Goal: Book appointment/travel/reservation

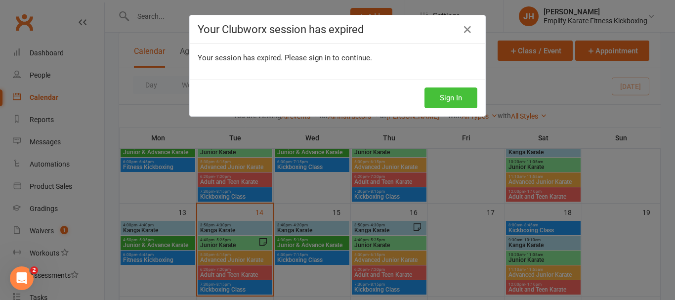
click at [468, 98] on button "Sign In" at bounding box center [450, 97] width 53 height 21
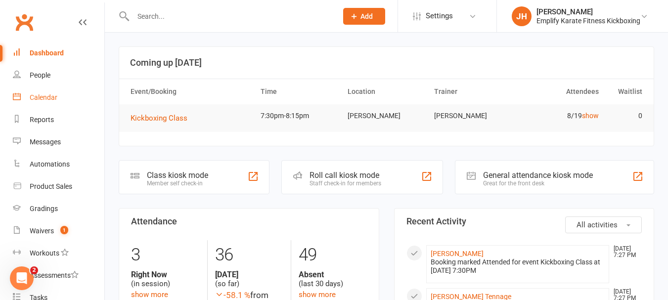
click at [50, 98] on div "Calendar" at bounding box center [44, 97] width 28 height 8
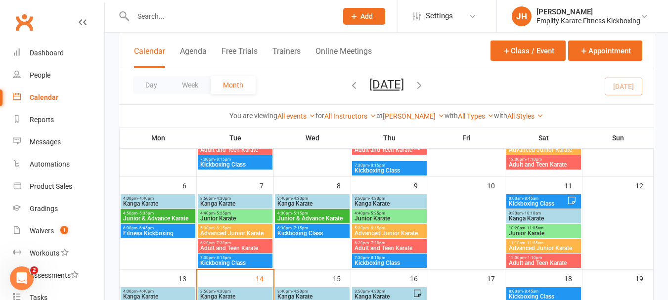
scroll to position [247, 0]
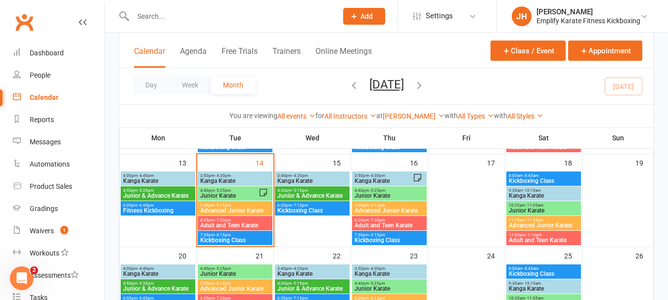
click at [243, 181] on span "Kanga Karate" at bounding box center [235, 181] width 71 height 6
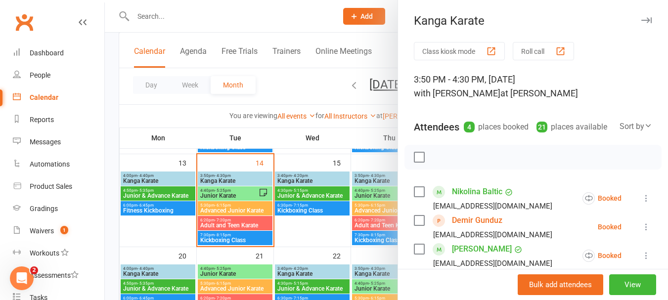
click at [415, 163] on div at bounding box center [532, 157] width 257 height 25
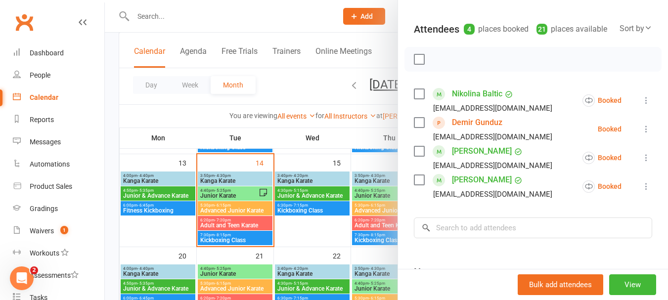
scroll to position [99, 0]
click at [241, 194] on div at bounding box center [386, 150] width 563 height 300
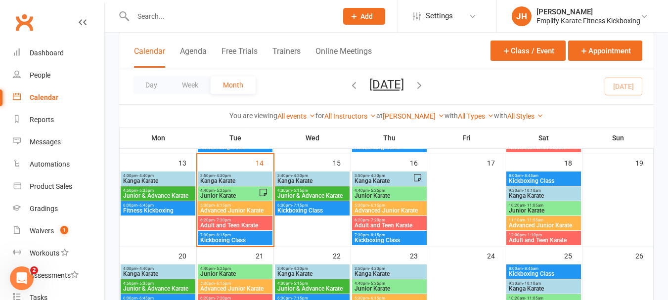
click at [220, 194] on span "Junior Karate" at bounding box center [229, 196] width 59 height 6
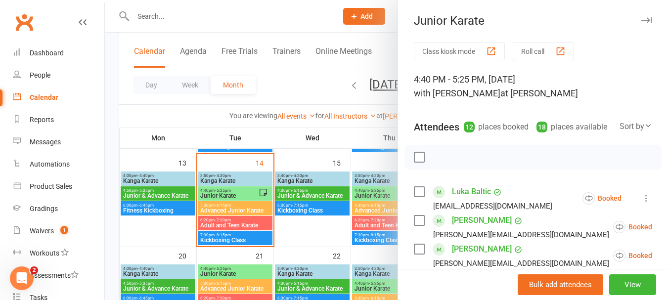
click at [252, 172] on div at bounding box center [386, 150] width 563 height 300
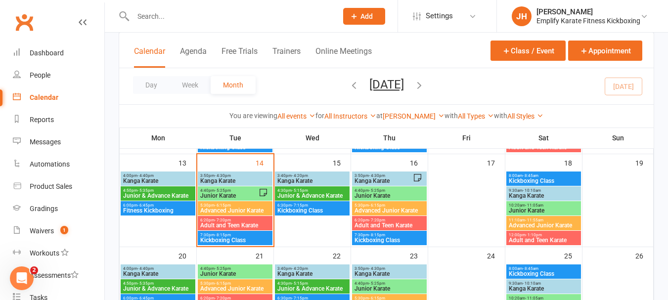
click at [249, 180] on span "Kanga Karate" at bounding box center [235, 181] width 71 height 6
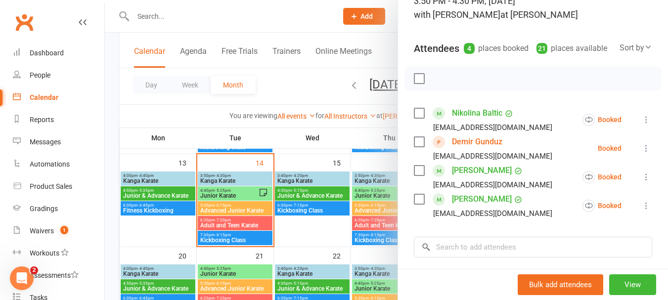
scroll to position [72, 0]
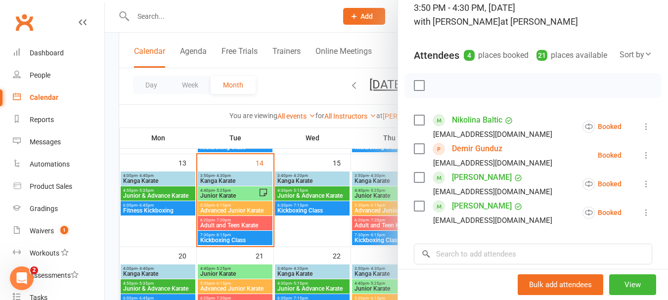
click at [240, 204] on div at bounding box center [386, 150] width 563 height 300
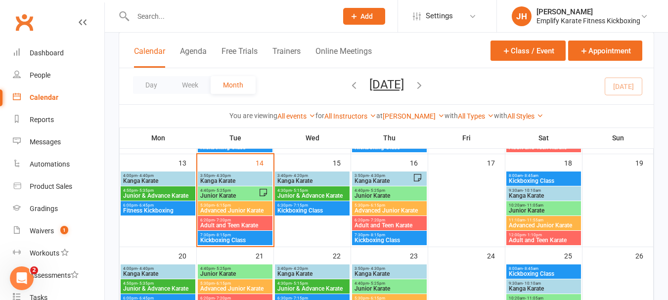
click at [232, 193] on span "Junior Karate" at bounding box center [229, 196] width 59 height 6
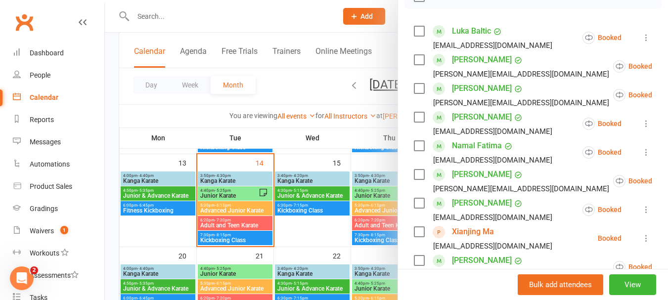
scroll to position [99, 0]
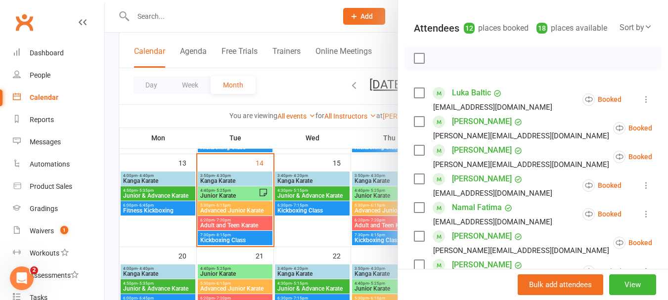
click at [416, 63] on label at bounding box center [419, 58] width 10 height 10
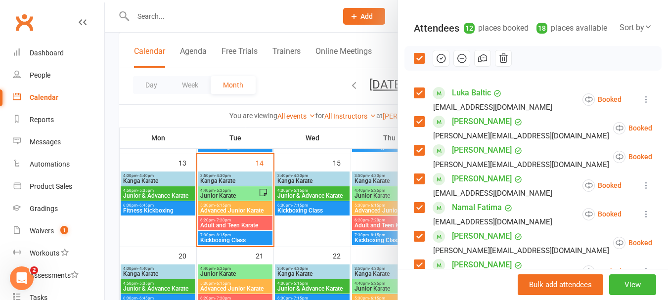
click at [456, 64] on icon "button" at bounding box center [461, 58] width 11 height 11
click at [414, 63] on label at bounding box center [419, 58] width 10 height 10
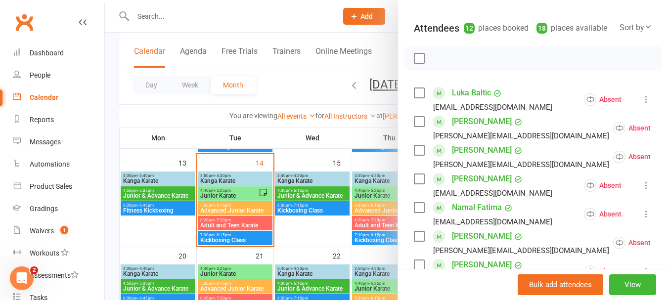
click at [414, 63] on label at bounding box center [419, 58] width 10 height 10
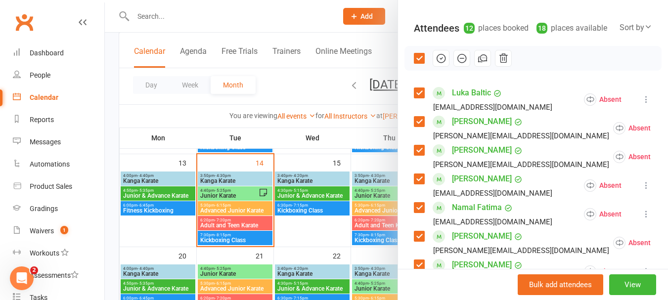
click at [417, 98] on label at bounding box center [419, 93] width 10 height 10
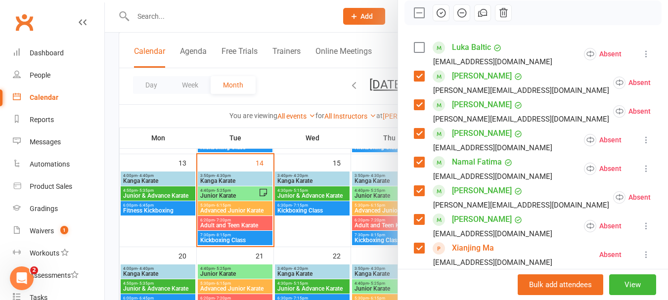
scroll to position [198, 0]
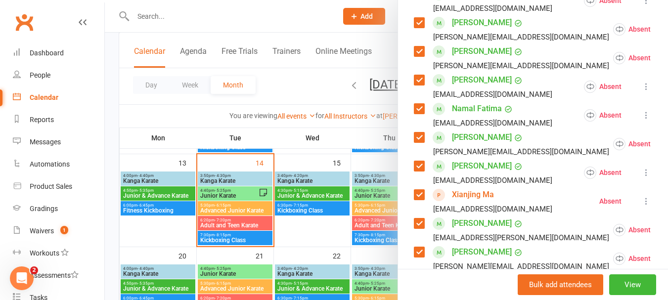
click at [420, 85] on label at bounding box center [419, 80] width 10 height 10
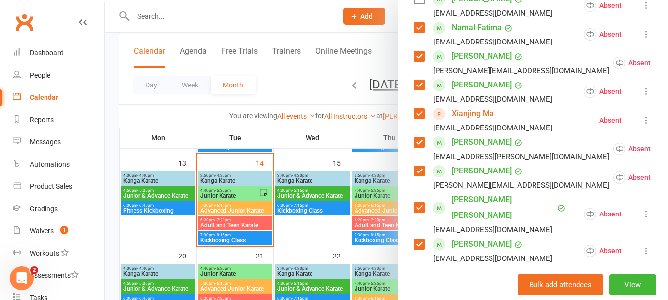
scroll to position [296, 0]
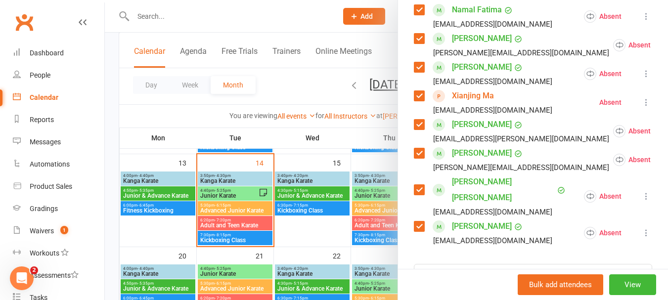
click at [415, 195] on label at bounding box center [419, 190] width 10 height 10
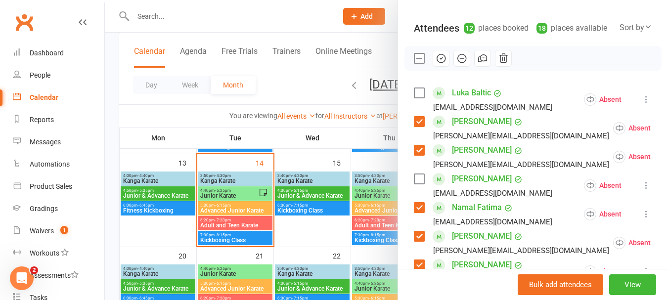
click at [438, 64] on icon "button" at bounding box center [440, 58] width 11 height 11
click at [416, 63] on label at bounding box center [419, 58] width 10 height 10
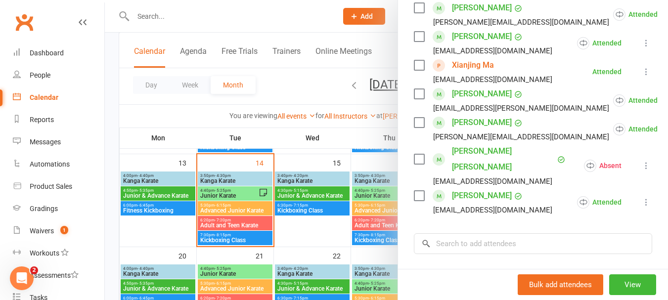
scroll to position [445, 0]
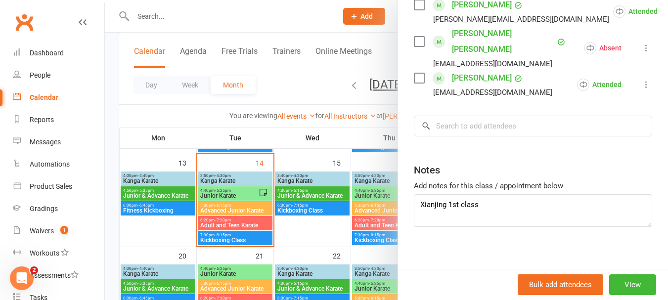
click at [221, 221] on div at bounding box center [386, 150] width 563 height 300
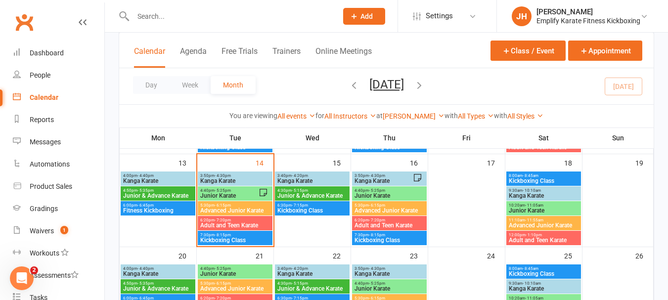
click at [224, 210] on span "Advanced Junior Karate" at bounding box center [235, 211] width 71 height 6
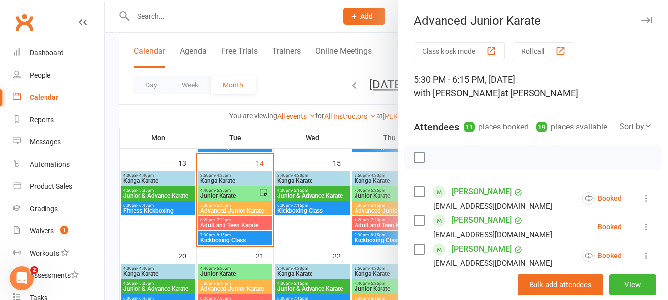
click at [414, 162] on label at bounding box center [419, 157] width 10 height 10
click at [456, 163] on icon "button" at bounding box center [461, 157] width 11 height 11
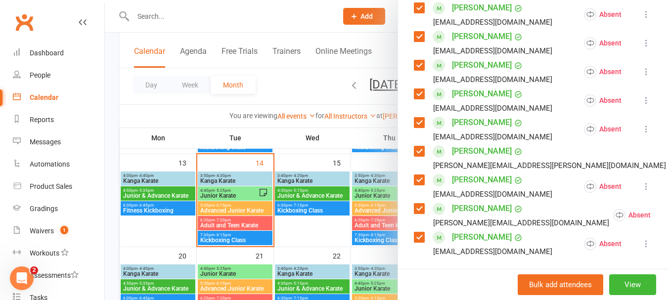
scroll to position [247, 0]
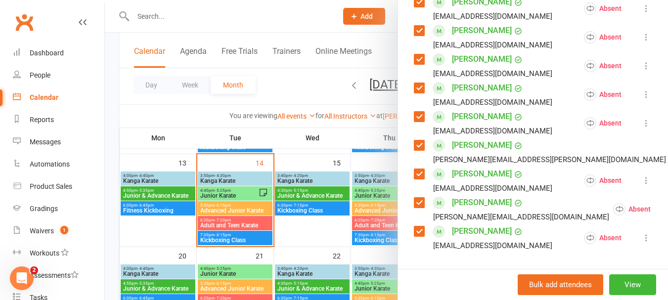
click at [417, 122] on label at bounding box center [419, 117] width 10 height 10
click at [415, 150] on label at bounding box center [419, 145] width 10 height 10
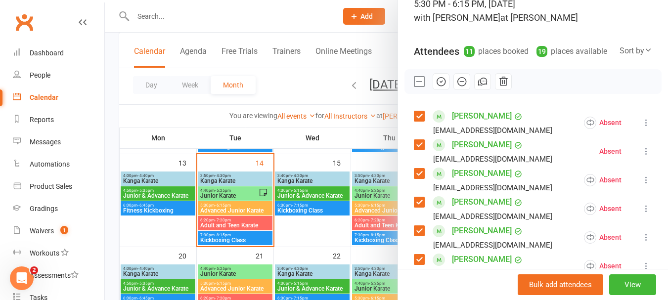
scroll to position [49, 0]
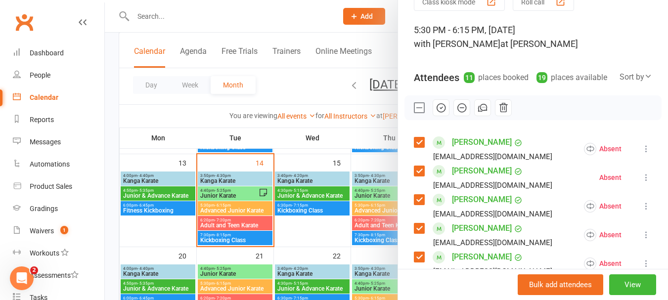
click at [435, 113] on icon "button" at bounding box center [440, 107] width 11 height 11
click at [414, 113] on label at bounding box center [419, 108] width 10 height 10
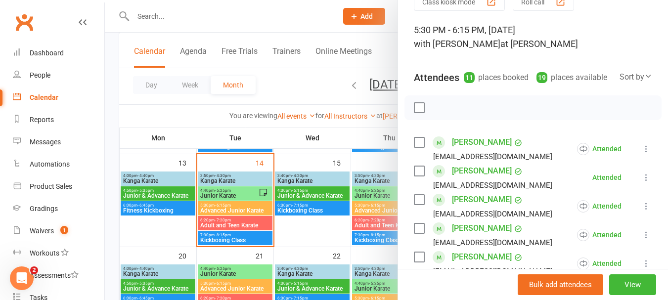
click at [236, 200] on div at bounding box center [386, 150] width 563 height 300
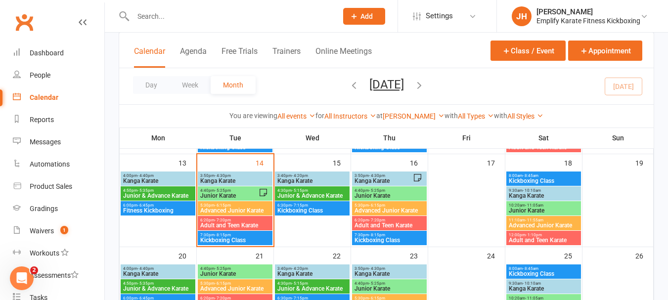
click at [245, 210] on span "Advanced Junior Karate" at bounding box center [235, 211] width 71 height 6
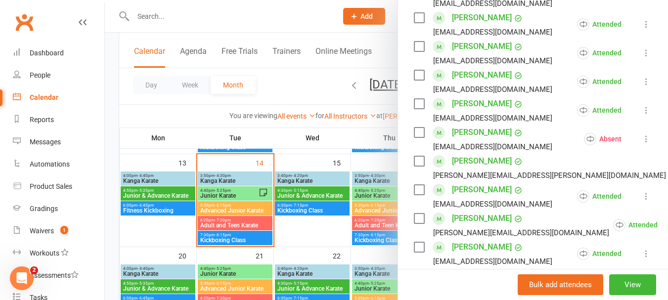
scroll to position [296, 0]
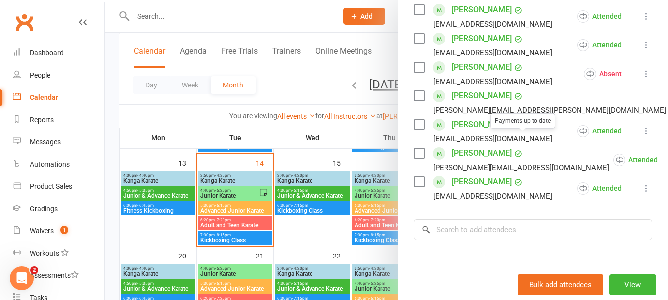
click at [245, 168] on div at bounding box center [386, 150] width 563 height 300
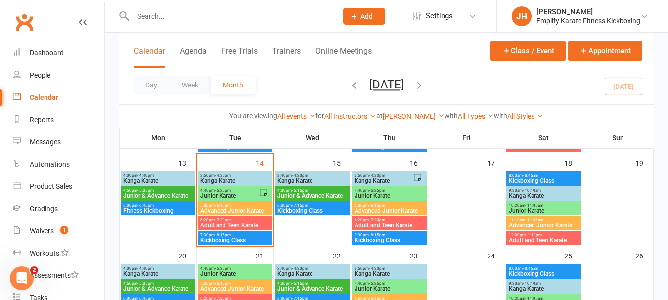
click at [208, 221] on span "6:20pm - 7:20pm" at bounding box center [235, 220] width 71 height 4
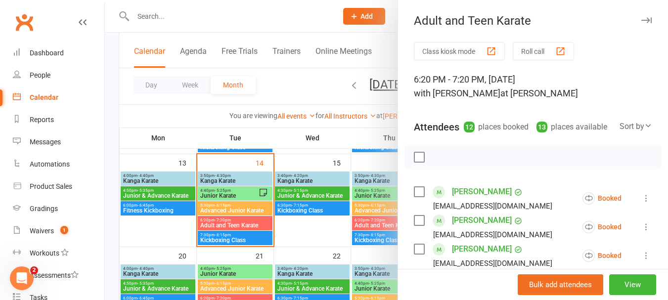
click at [415, 162] on label at bounding box center [419, 157] width 10 height 10
click at [463, 163] on icon "button" at bounding box center [461, 157] width 11 height 11
click at [417, 162] on label at bounding box center [419, 157] width 10 height 10
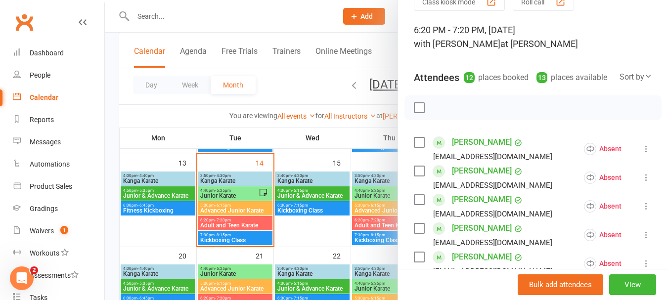
click at [418, 176] on label at bounding box center [419, 171] width 10 height 10
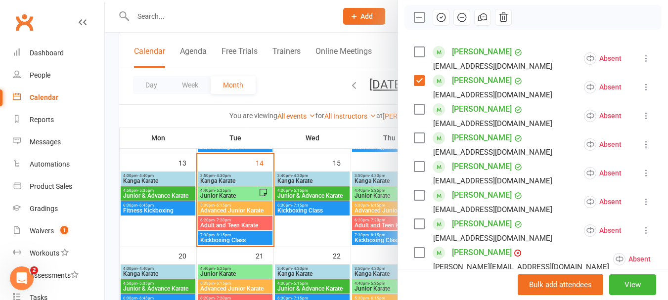
scroll to position [148, 0]
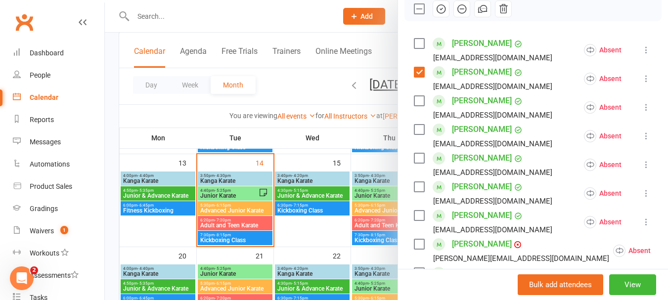
click at [415, 134] on label at bounding box center [419, 130] width 10 height 10
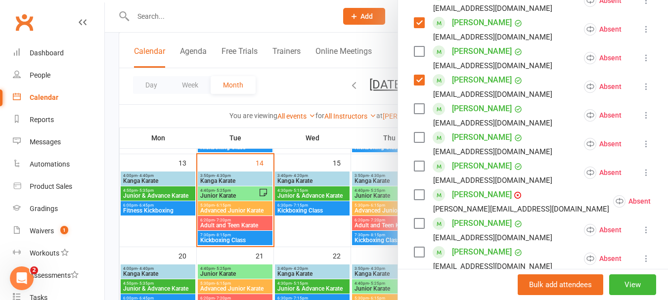
click at [419, 142] on label at bounding box center [419, 137] width 10 height 10
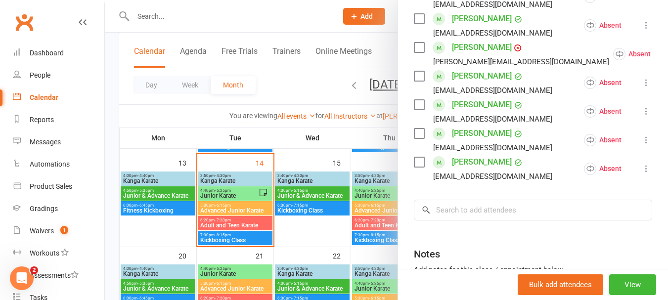
scroll to position [346, 0]
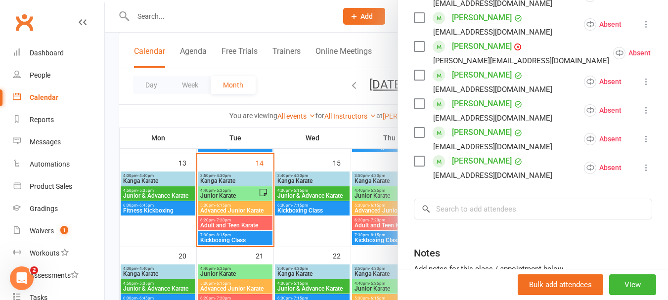
click at [415, 109] on label at bounding box center [419, 104] width 10 height 10
click at [420, 166] on label at bounding box center [419, 161] width 10 height 10
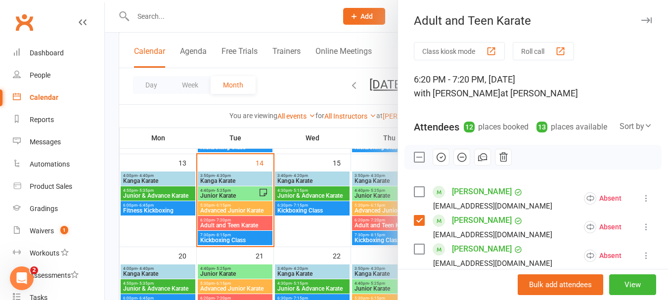
click at [438, 166] on button "button" at bounding box center [440, 157] width 17 height 17
click at [418, 162] on label at bounding box center [419, 157] width 10 height 10
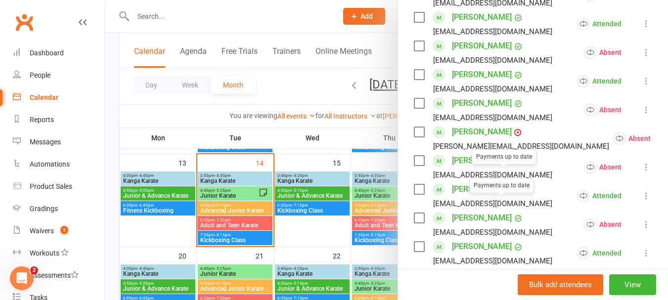
scroll to position [395, 0]
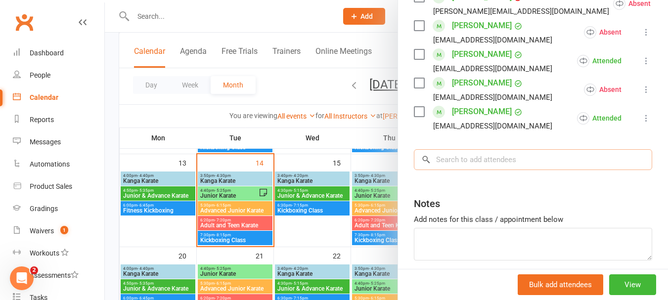
click at [476, 170] on input "search" at bounding box center [533, 159] width 238 height 21
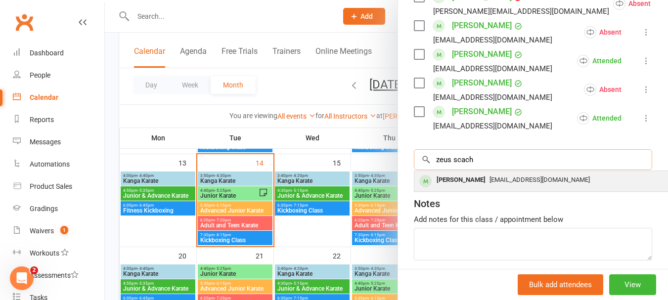
type input "zeus scach"
click at [475, 187] on div "Zeus Scacheri" at bounding box center [460, 180] width 57 height 14
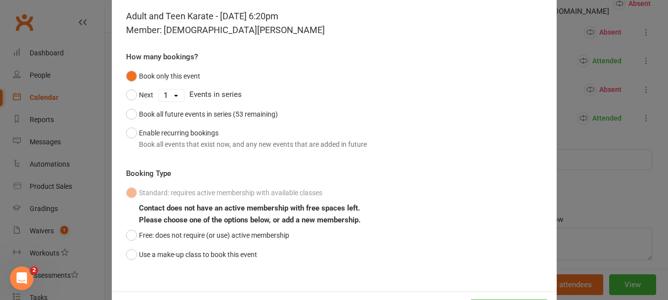
scroll to position [87, 0]
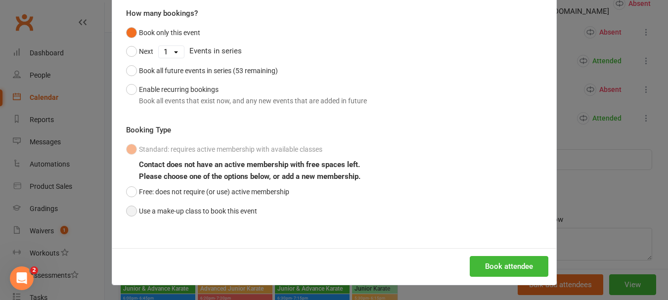
click at [137, 218] on button "Use a make-up class to book this event" at bounding box center [191, 211] width 131 height 19
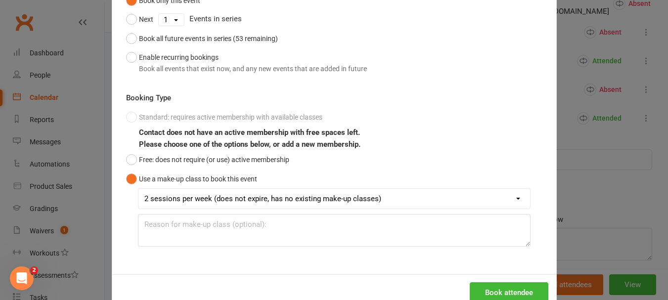
scroll to position [145, 0]
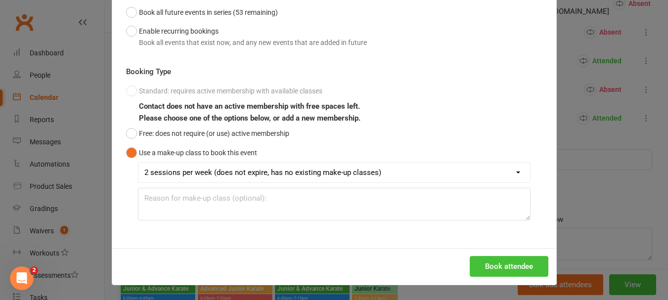
click at [508, 262] on button "Book attendee" at bounding box center [508, 266] width 79 height 21
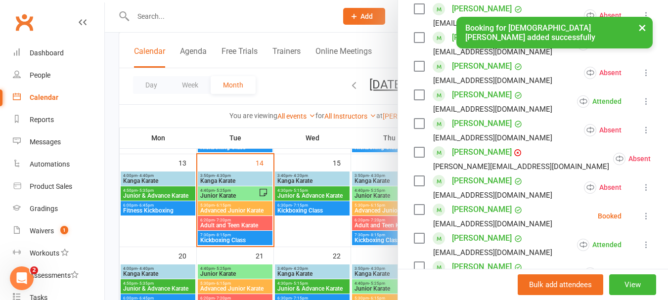
scroll to position [296, 0]
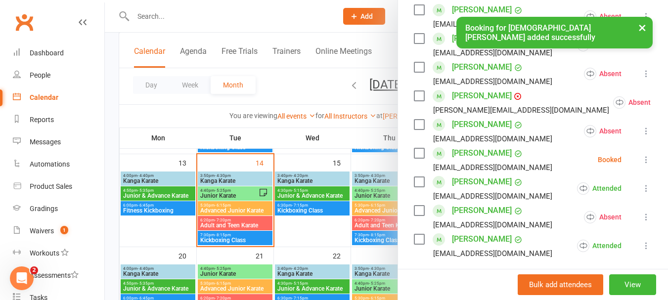
click at [641, 165] on icon at bounding box center [646, 160] width 10 height 10
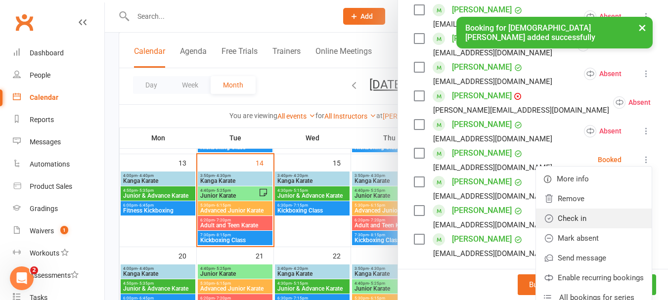
click at [551, 228] on link "Check in" at bounding box center [594, 219] width 116 height 20
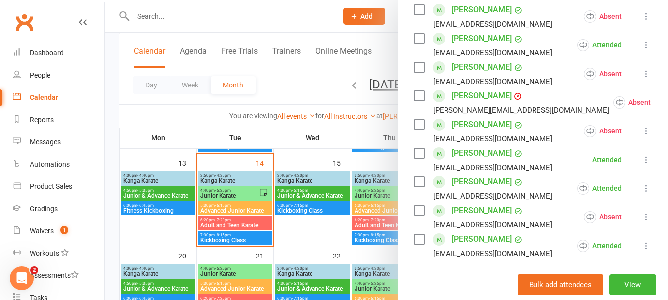
click at [321, 162] on div at bounding box center [386, 150] width 563 height 300
